Goal: Information Seeking & Learning: Learn about a topic

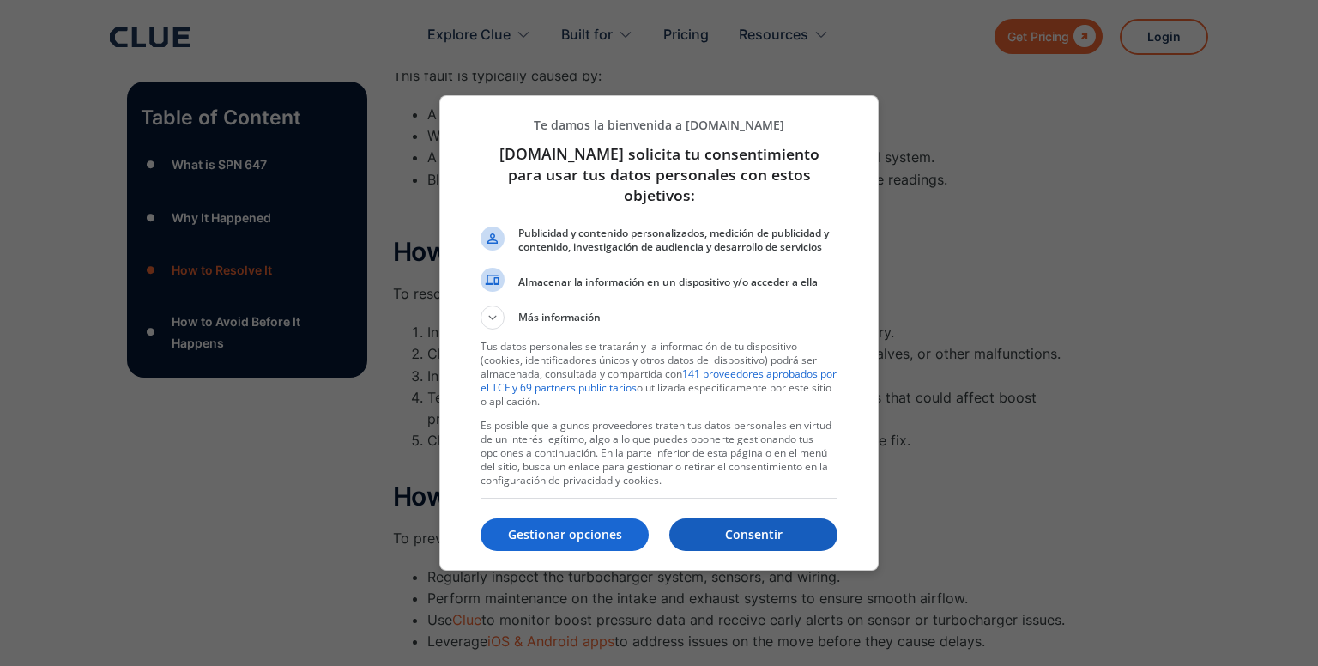
click at [718, 531] on p "Consentir" at bounding box center [754, 534] width 168 height 17
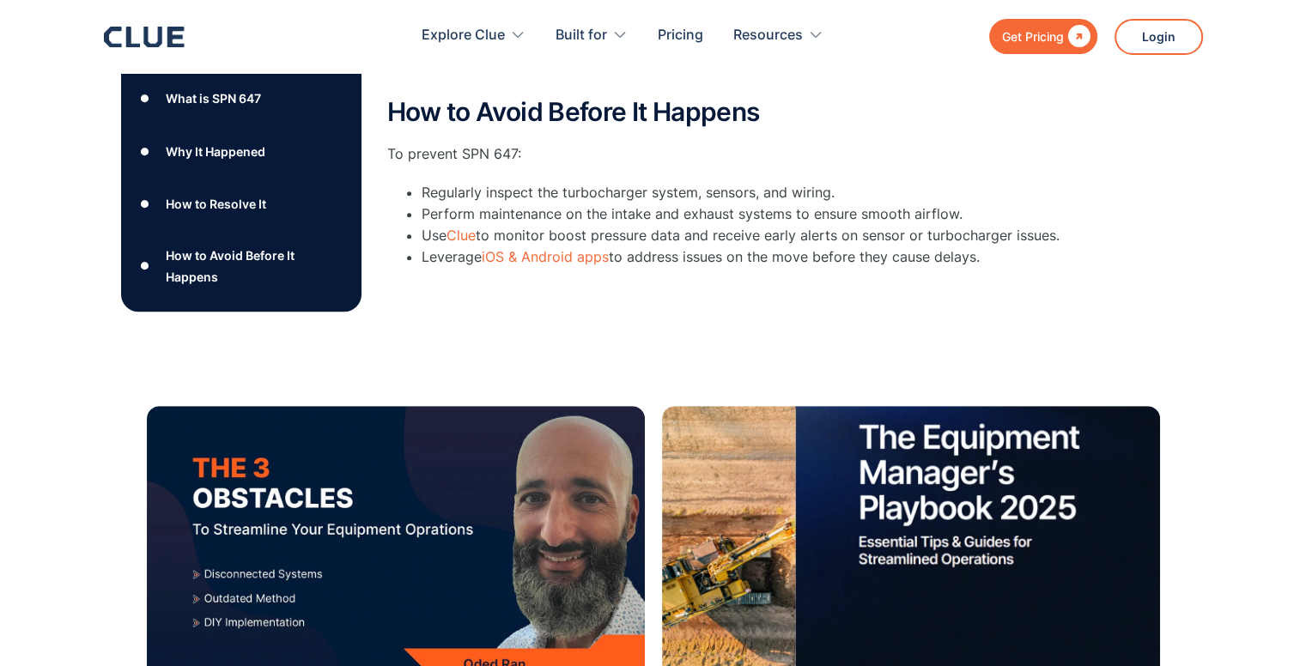
scroll to position [968, 0]
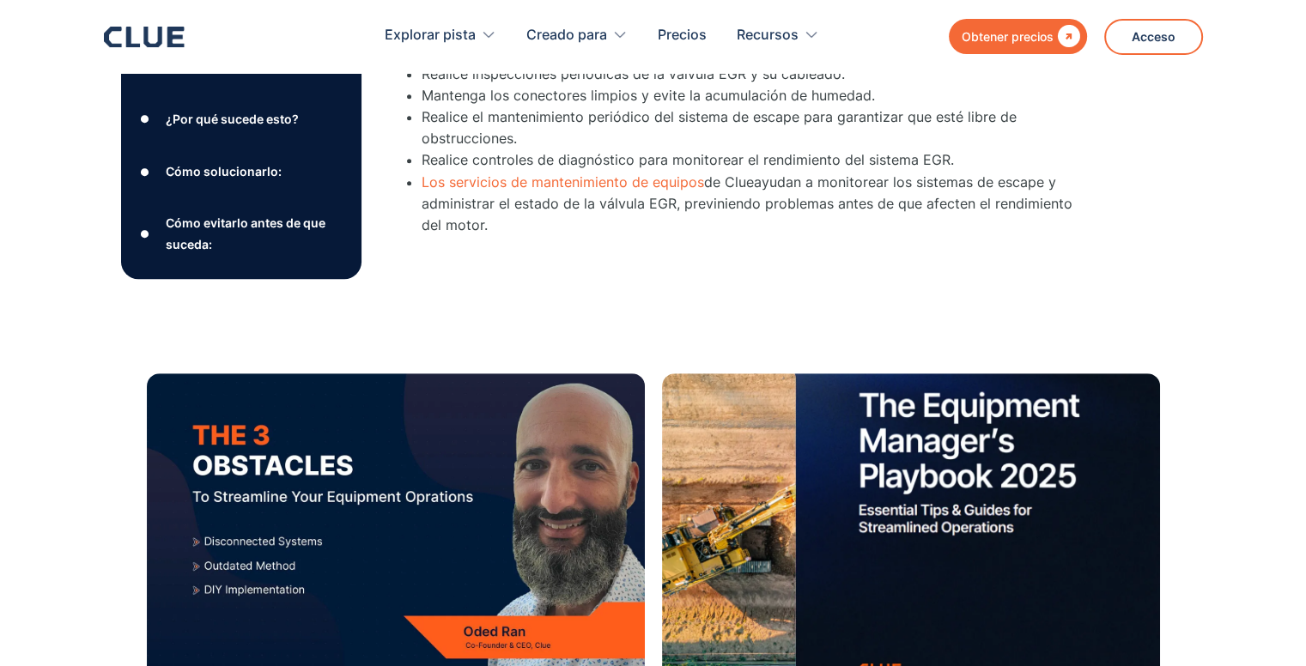
scroll to position [948, 0]
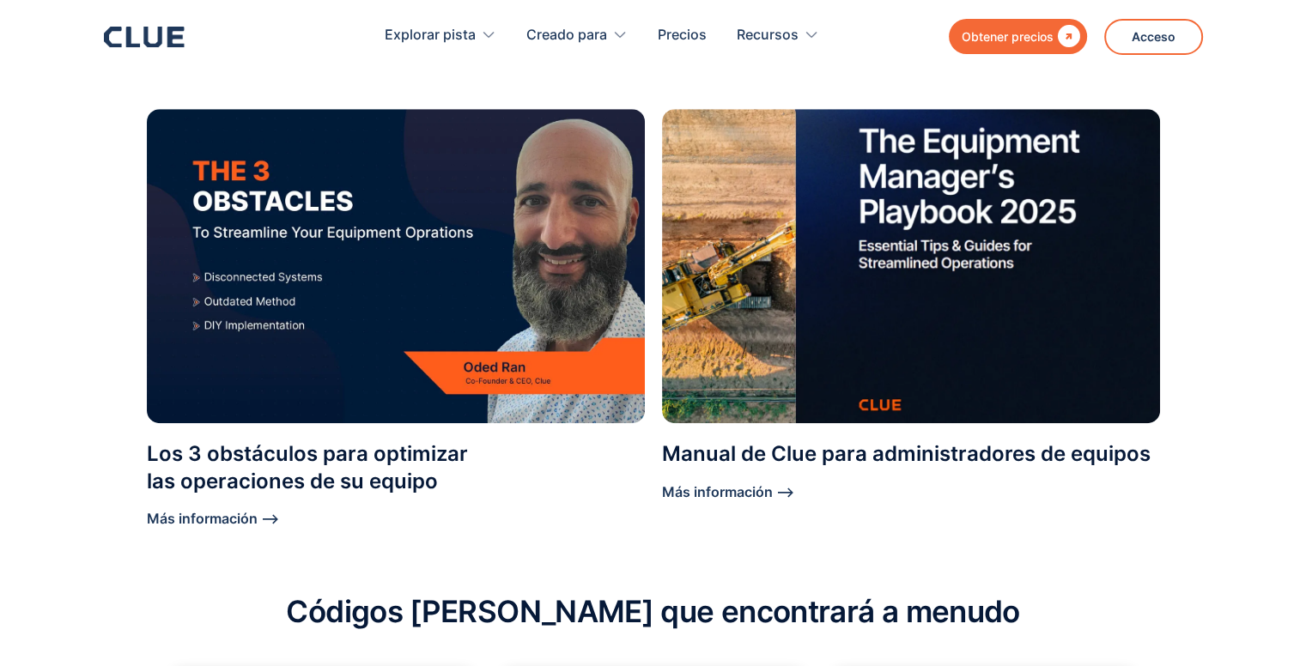
scroll to position [1212, 0]
